Goal: Use online tool/utility: Utilize a website feature to perform a specific function

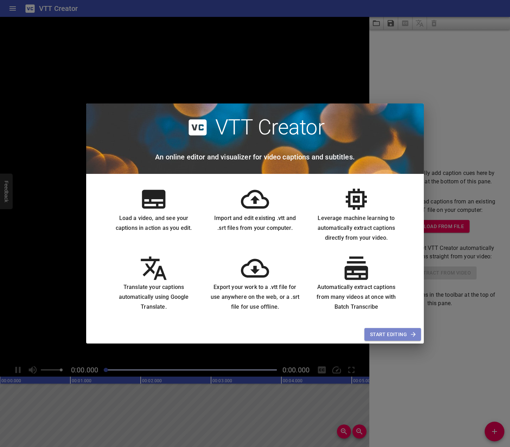
drag, startPoint x: 390, startPoint y: 332, endPoint x: 378, endPoint y: 329, distance: 11.6
click at [389, 332] on span "Start Editing" at bounding box center [392, 334] width 45 height 9
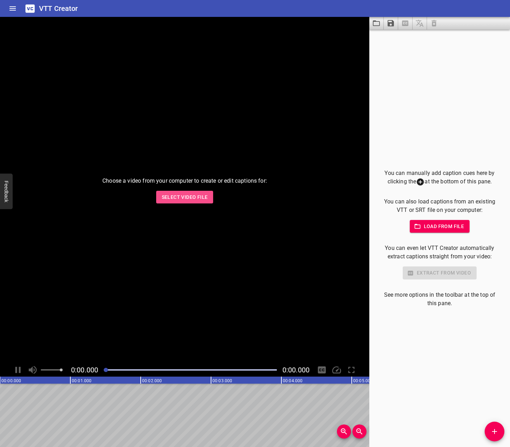
click at [178, 200] on span "Select Video File" at bounding box center [185, 197] width 46 height 9
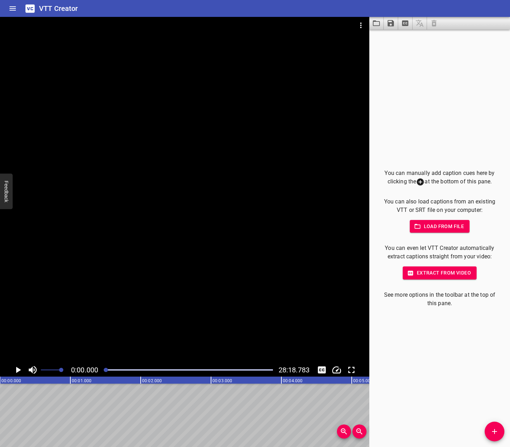
click at [19, 370] on icon "Play/Pause" at bounding box center [18, 370] width 5 height 6
click at [19, 370] on icon "Play/Pause" at bounding box center [18, 370] width 11 height 11
click at [434, 228] on span "Load from file" at bounding box center [440, 226] width 49 height 9
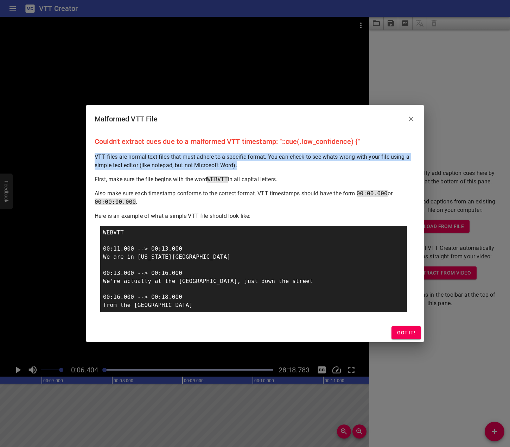
drag, startPoint x: 95, startPoint y: 154, endPoint x: 267, endPoint y: 166, distance: 172.5
click at [267, 166] on p "VTT files are normal text files that must adhere to a specific format. You can …" at bounding box center [255, 161] width 321 height 17
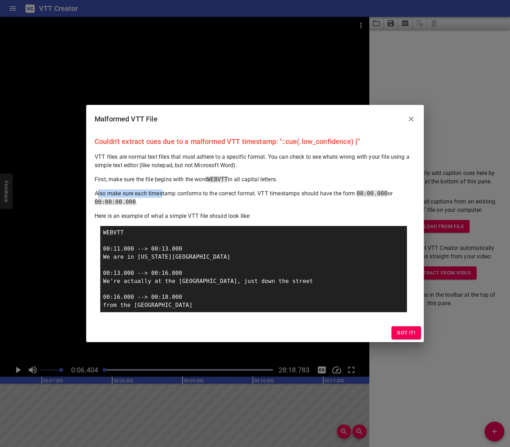
drag, startPoint x: 98, startPoint y: 185, endPoint x: 164, endPoint y: 184, distance: 66.2
click at [164, 184] on div "Couldn't extract cues due to a malformed VTT timestamp: "::cue(.low_confidence)…" at bounding box center [255, 228] width 338 height 190
click at [124, 195] on p "Also make sure each timestamp conforms to the correct format. VTT timestamps sh…" at bounding box center [255, 197] width 321 height 17
click at [394, 331] on button "Got it!" at bounding box center [407, 332] width 30 height 13
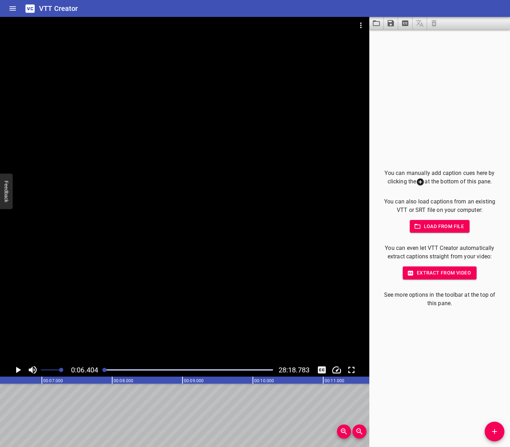
click at [418, 182] on icon at bounding box center [420, 182] width 8 height 8
click at [392, 180] on p "You can manually add caption cues here by clicking the at the bottom of this pa…" at bounding box center [440, 177] width 118 height 17
click at [499, 428] on span "Add Cue" at bounding box center [495, 431] width 20 height 8
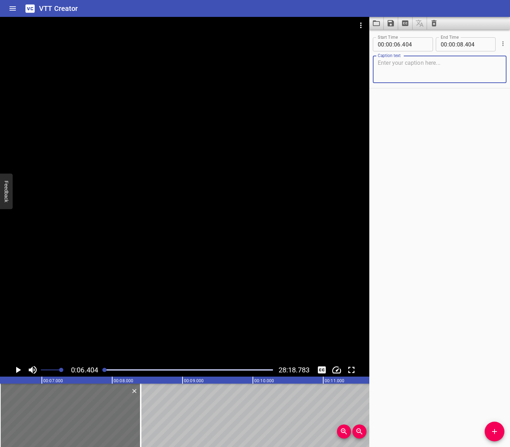
click at [392, 63] on textarea at bounding box center [440, 69] width 124 height 20
